Goal: Manage account settings

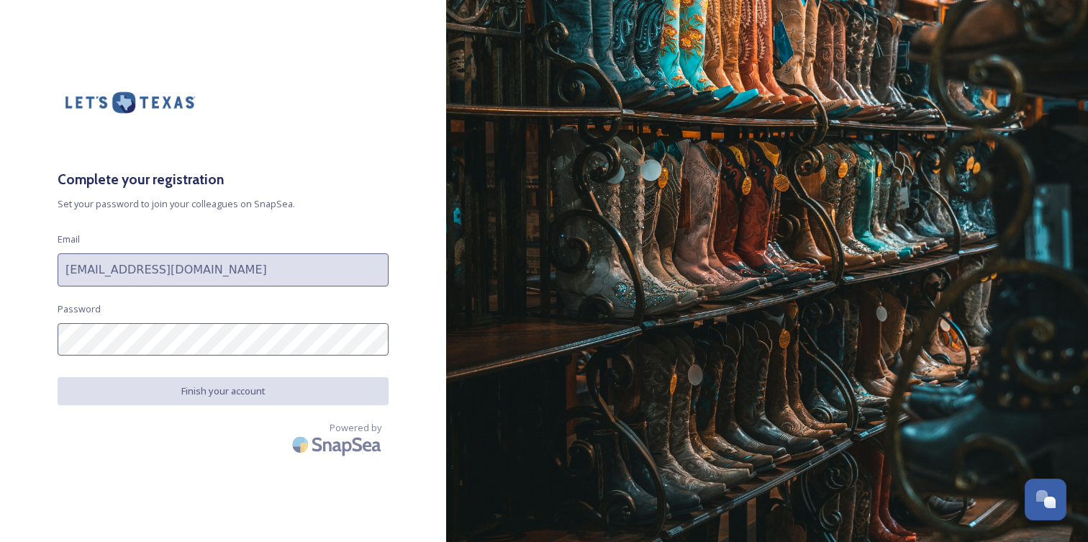
click at [205, 286] on div "Complete your registration Set your password to join your colleagues on SnapSea…" at bounding box center [223, 271] width 446 height 427
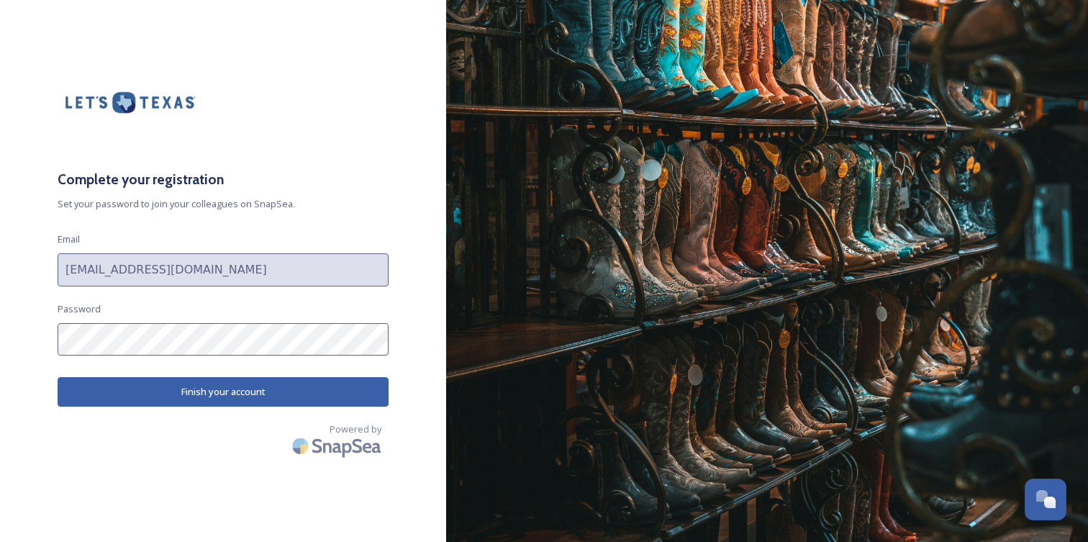
click at [46, 335] on div "Complete your registration Set your password to join your colleagues on SnapSea…" at bounding box center [223, 271] width 446 height 427
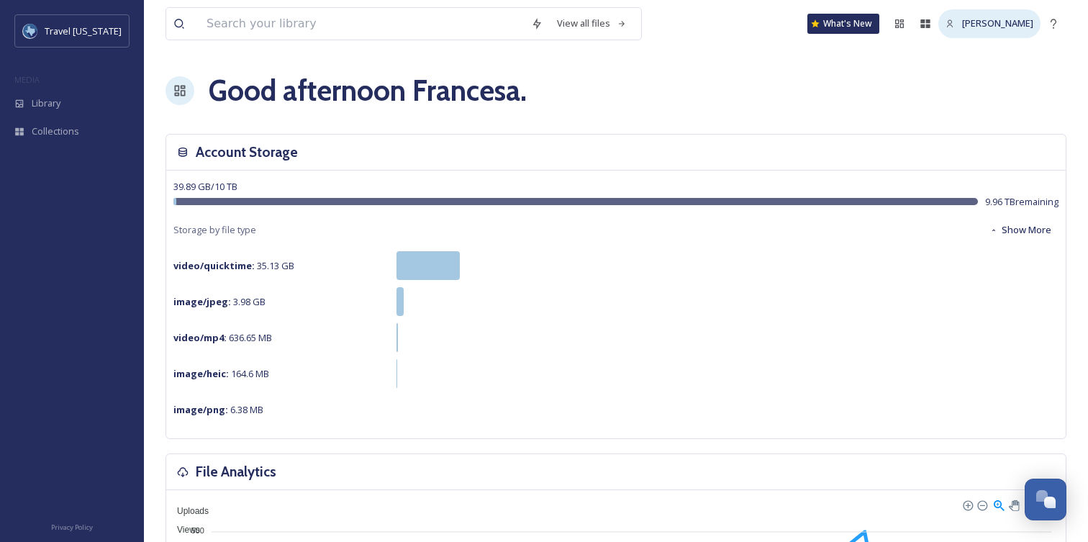
click at [971, 27] on span "Francesa Phillips" at bounding box center [997, 23] width 71 height 13
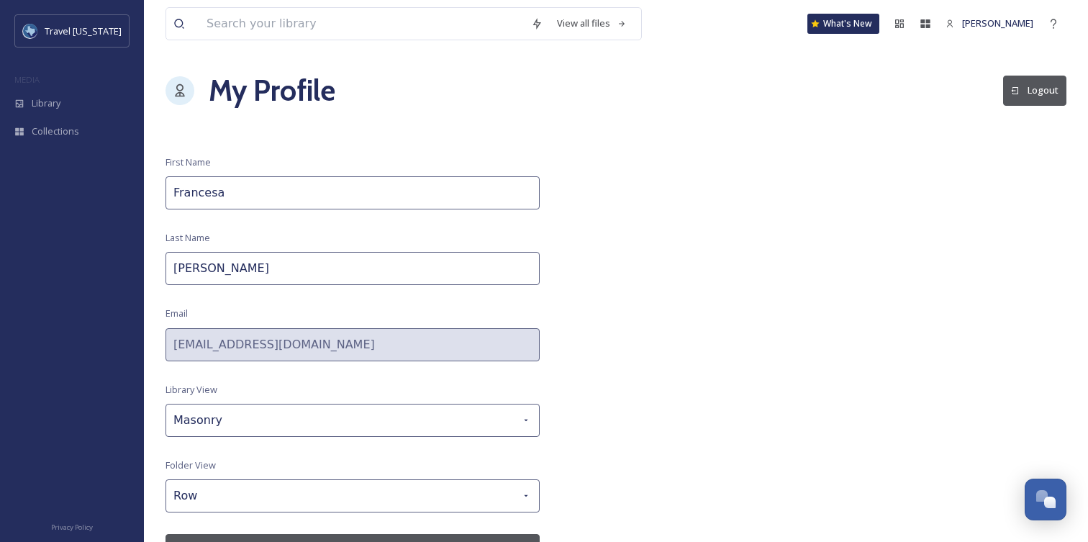
click at [216, 199] on input "Francesa" at bounding box center [353, 192] width 374 height 33
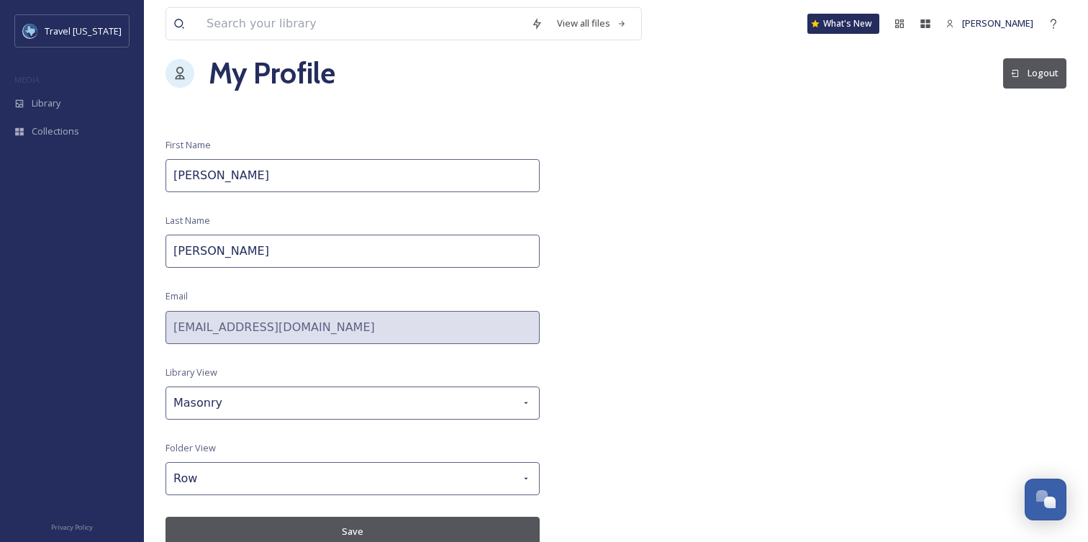
type input "[PERSON_NAME]"
click at [344, 525] on button "Save" at bounding box center [353, 532] width 374 height 30
click at [353, 535] on button "Save" at bounding box center [353, 532] width 374 height 30
click at [89, 35] on span "Travel [US_STATE]" at bounding box center [83, 30] width 77 height 13
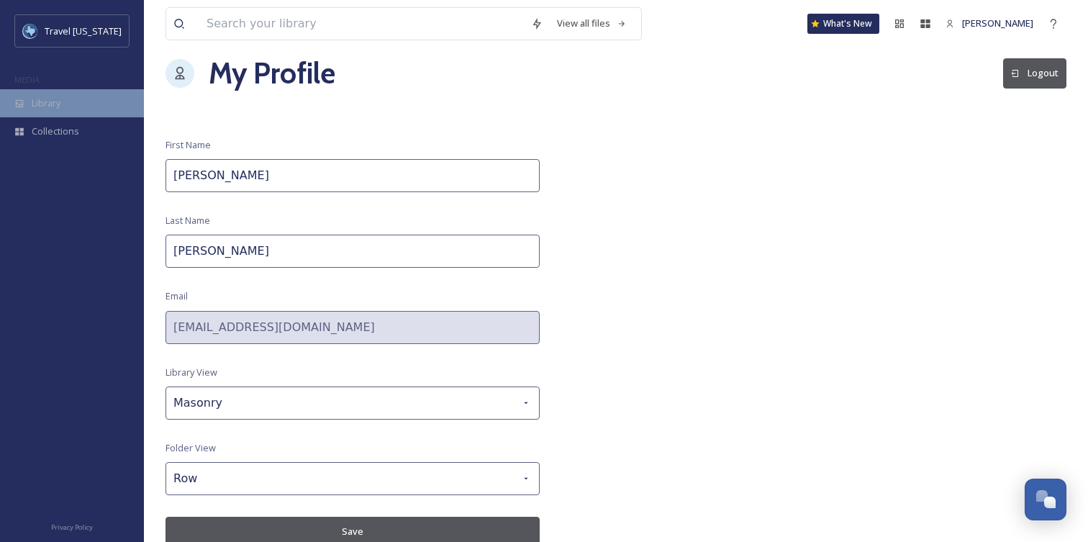
click at [54, 104] on span "Library" at bounding box center [46, 103] width 29 height 14
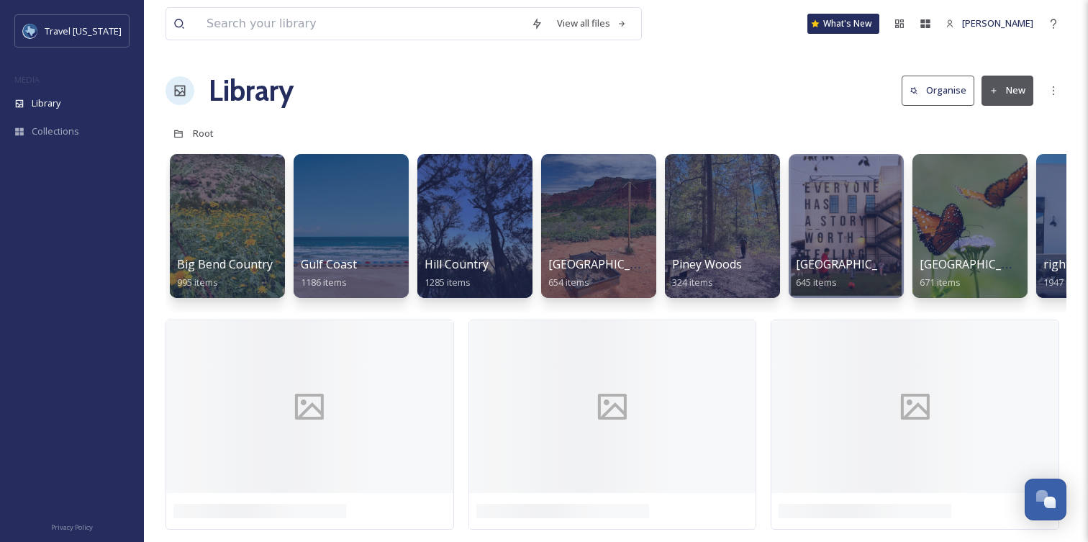
click at [269, 92] on h1 "Library" at bounding box center [251, 90] width 85 height 43
click at [70, 28] on span "Travel [US_STATE]" at bounding box center [83, 30] width 77 height 13
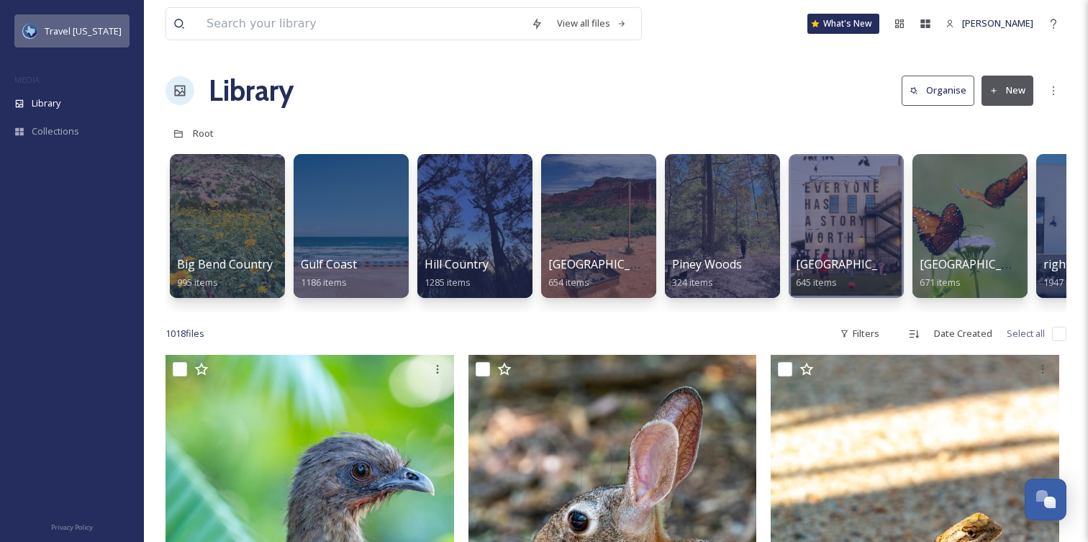
click at [70, 28] on span "Travel [US_STATE]" at bounding box center [83, 30] width 77 height 13
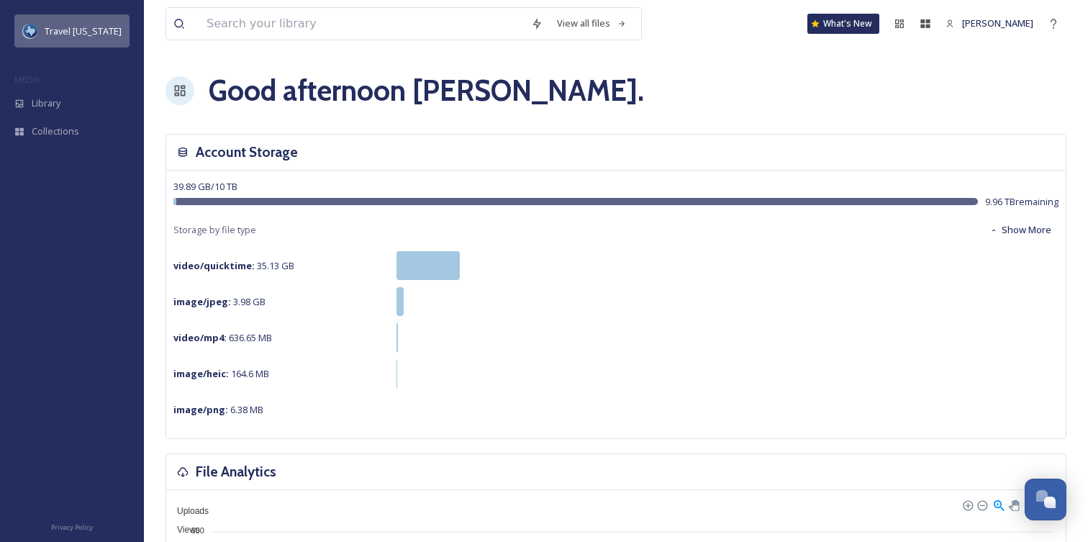
click at [54, 27] on span "Travel [US_STATE]" at bounding box center [83, 30] width 77 height 13
